Goal: Check status

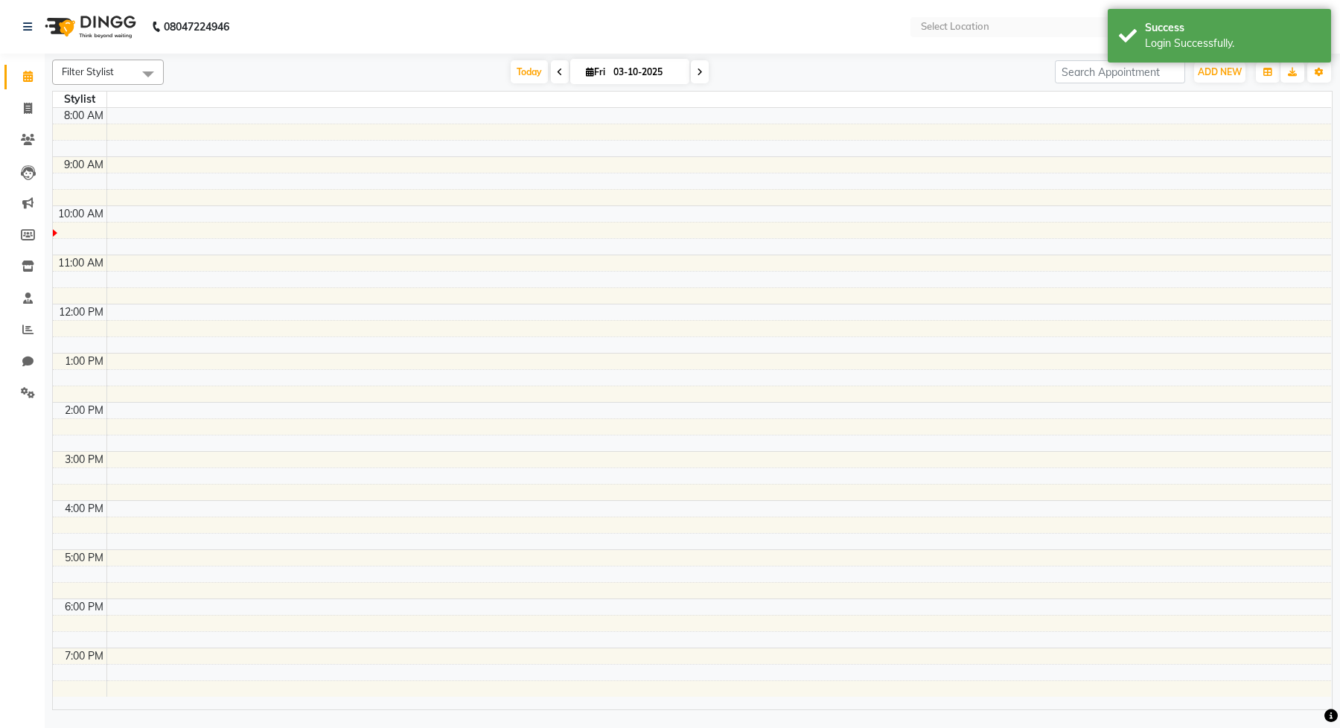
select select "en"
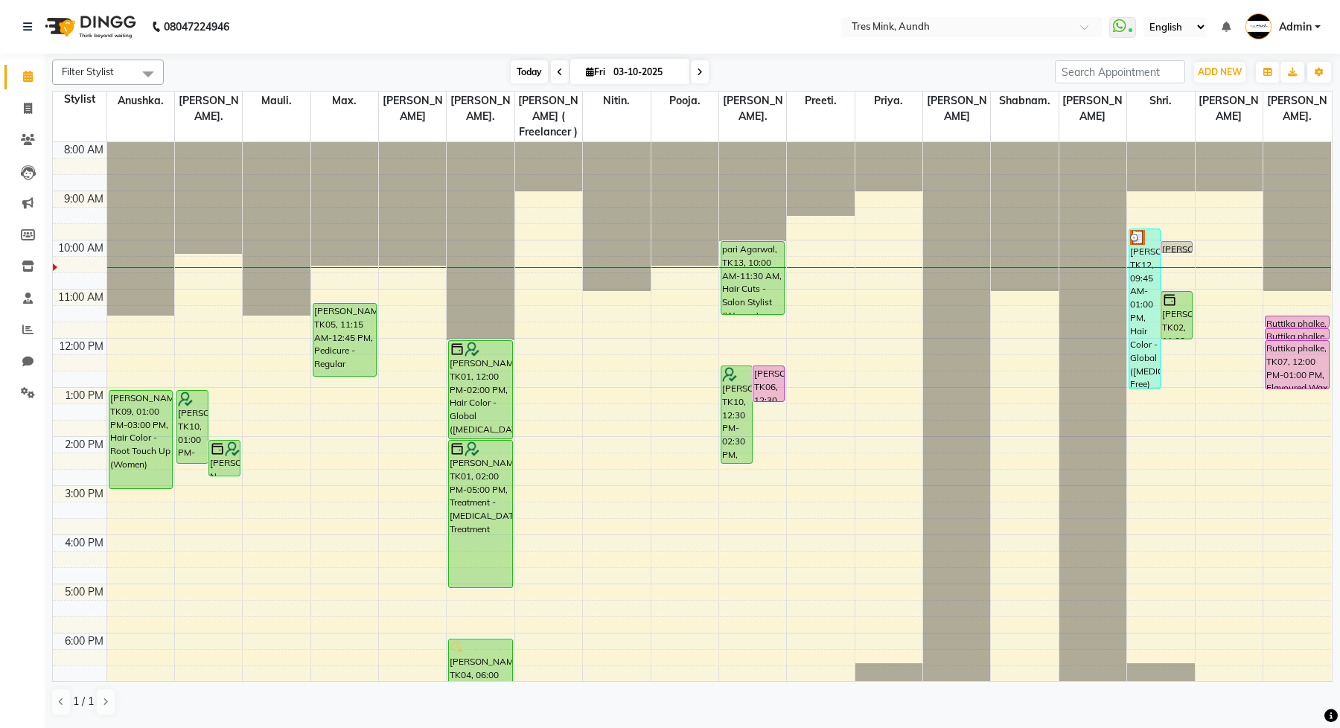
click at [518, 71] on span "Today" at bounding box center [529, 71] width 37 height 23
click at [525, 75] on span "Today" at bounding box center [529, 71] width 37 height 23
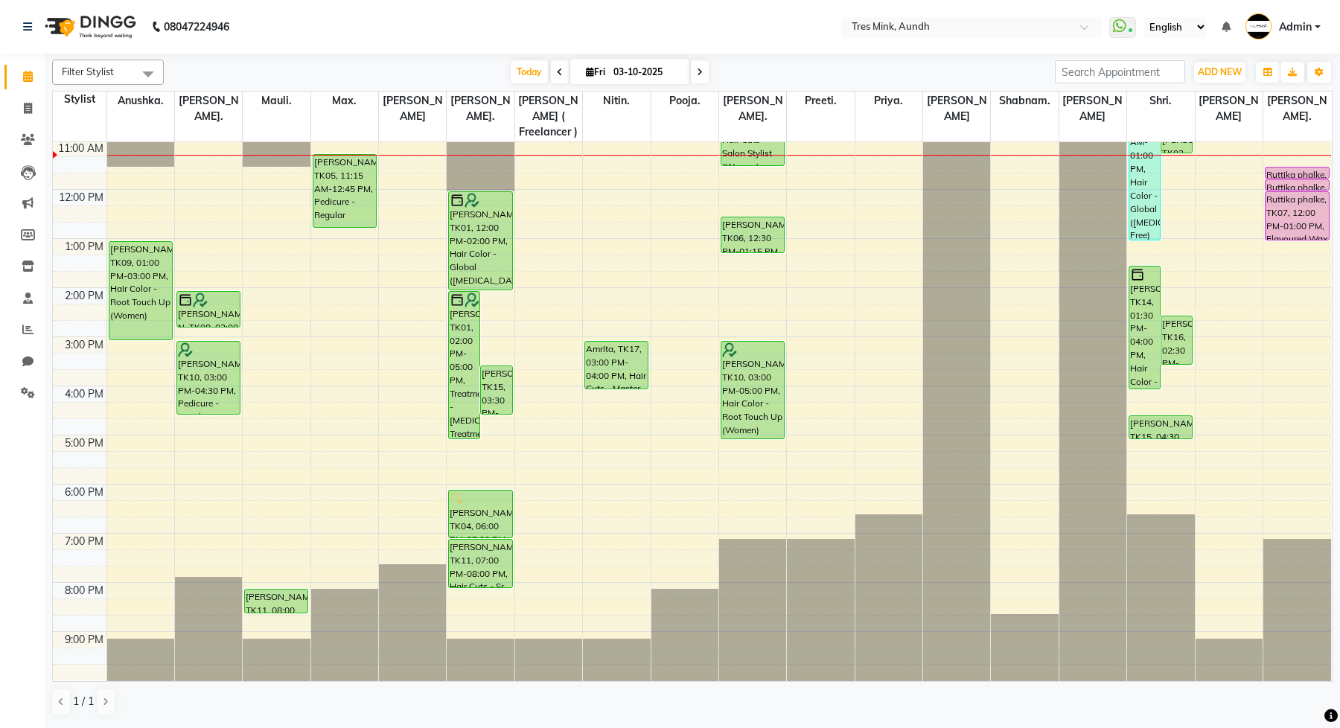
click at [587, 72] on icon at bounding box center [590, 72] width 8 height 10
select select "10"
select select "2025"
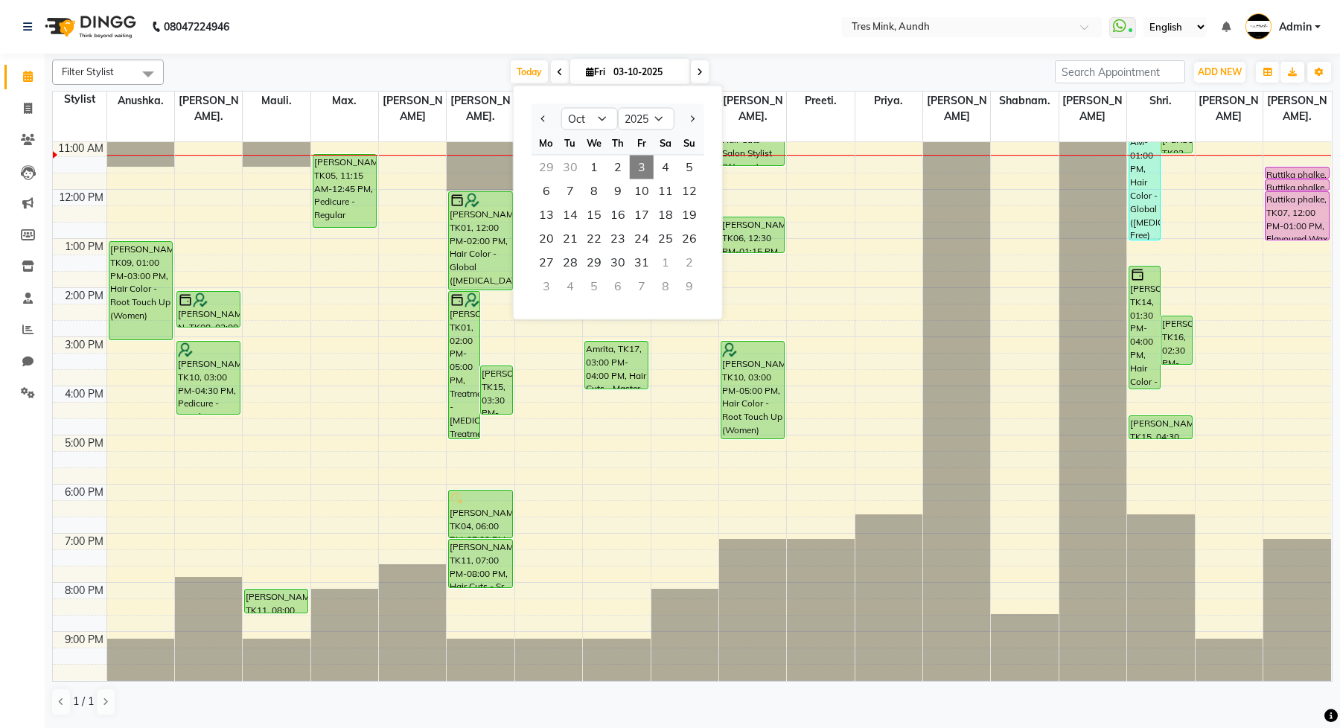
click at [478, 55] on div "Filter Stylist Select All Anushka. [GEOGRAPHIC_DATA]. [GEOGRAPHIC_DATA]. Max. […" at bounding box center [692, 388] width 1280 height 669
